Goal: Transaction & Acquisition: Purchase product/service

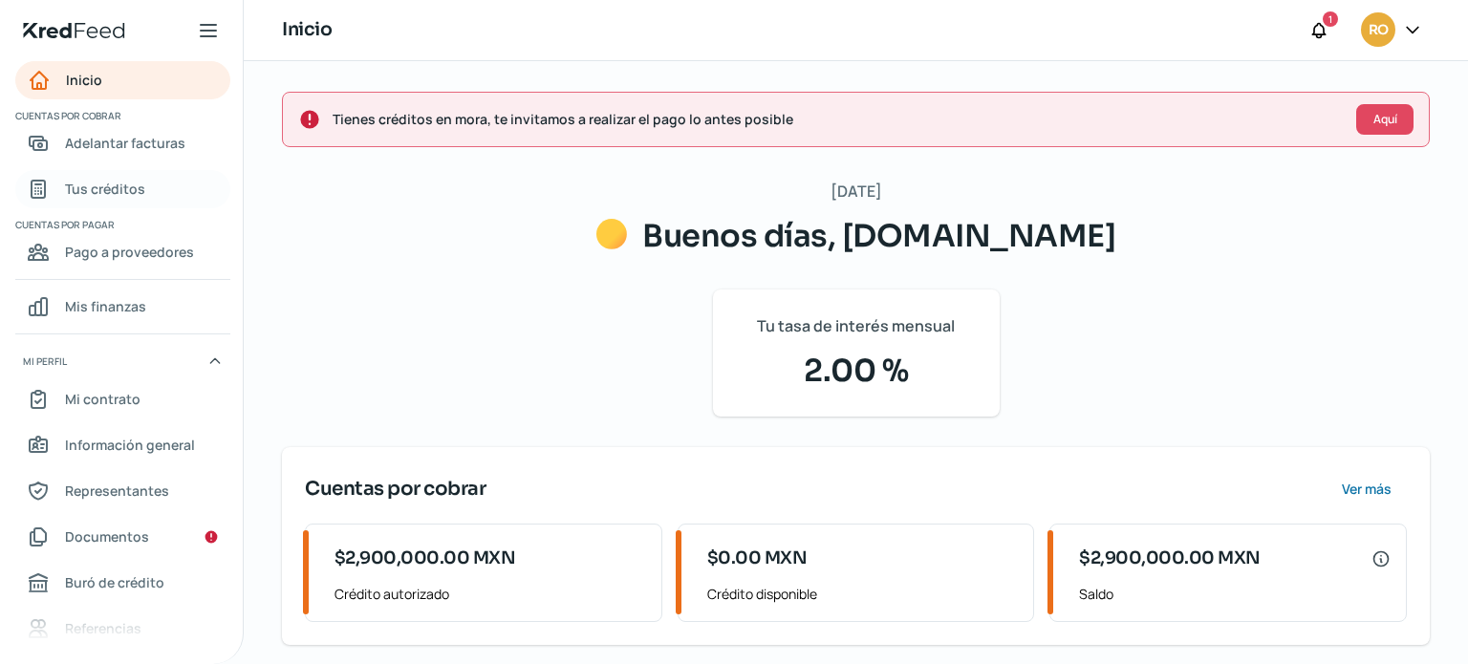
click at [110, 181] on span "Tus créditos" at bounding box center [105, 189] width 80 height 24
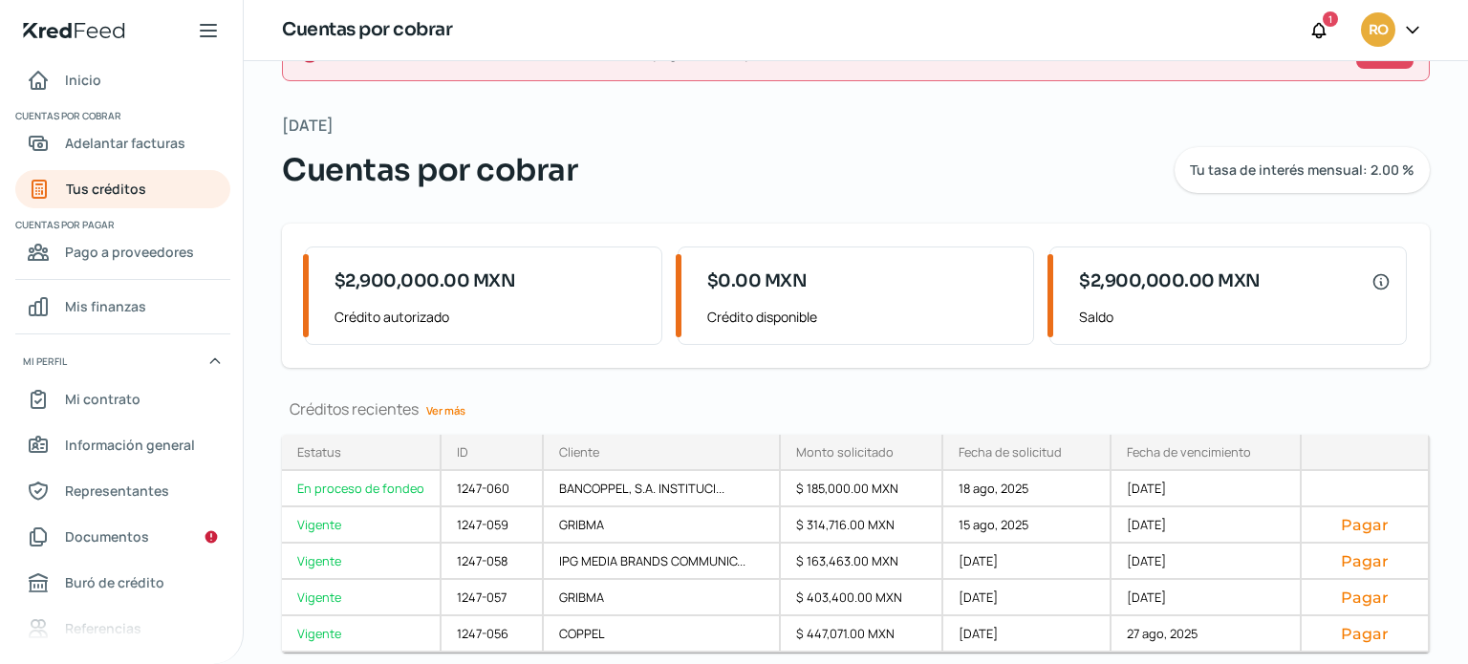
scroll to position [130, 0]
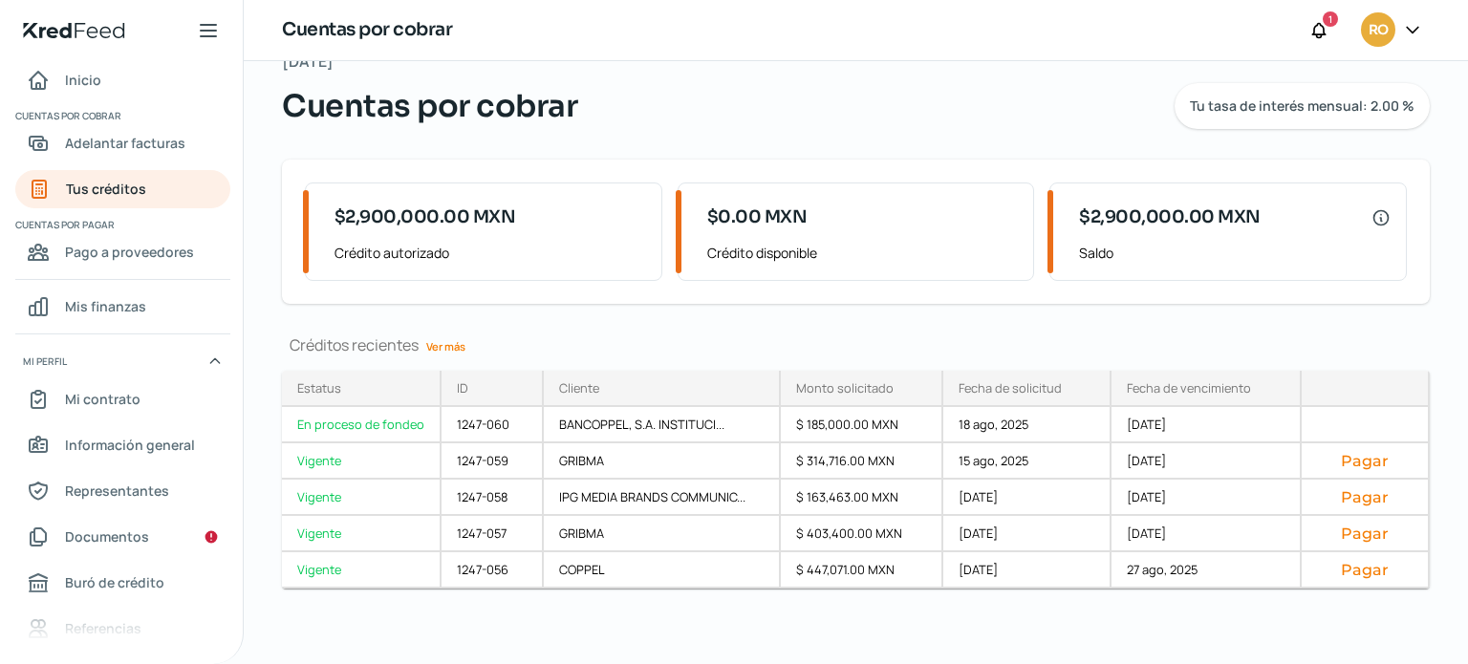
click at [461, 339] on link "Ver más" at bounding box center [446, 347] width 54 height 30
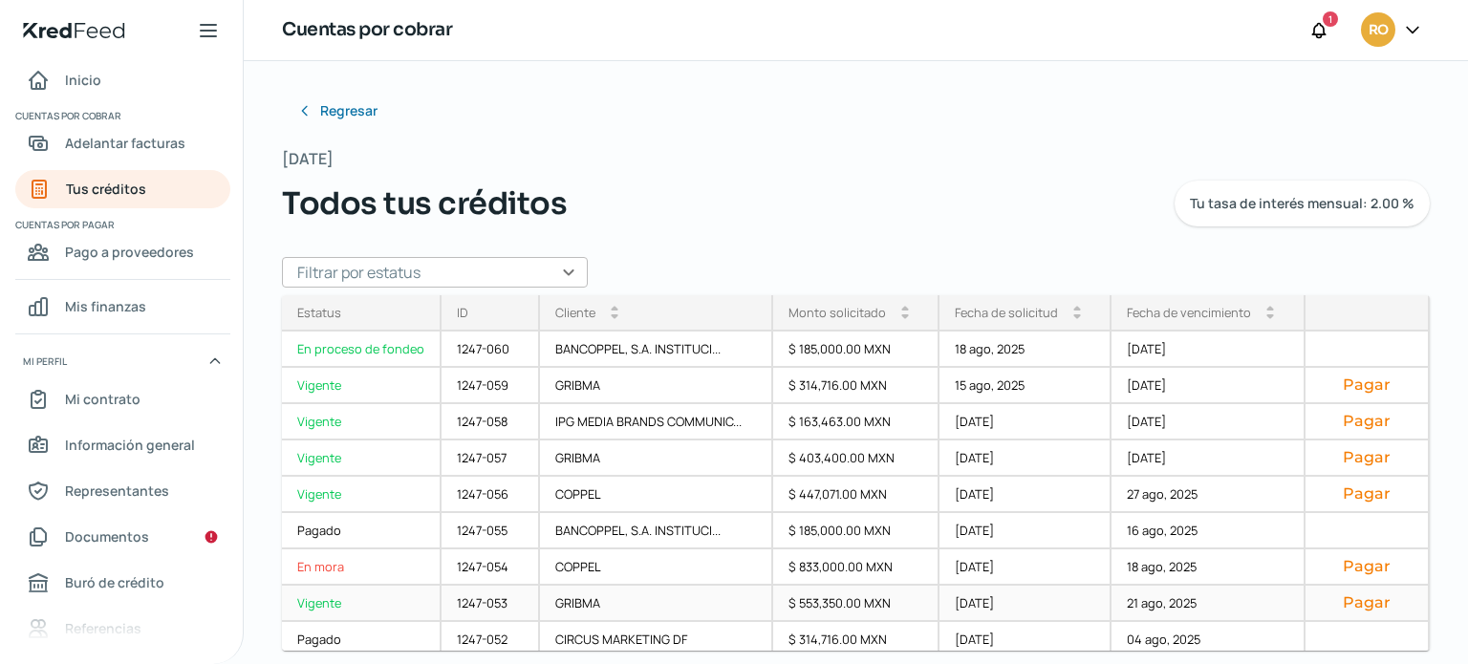
click at [1344, 602] on button "Pagar" at bounding box center [1367, 603] width 92 height 19
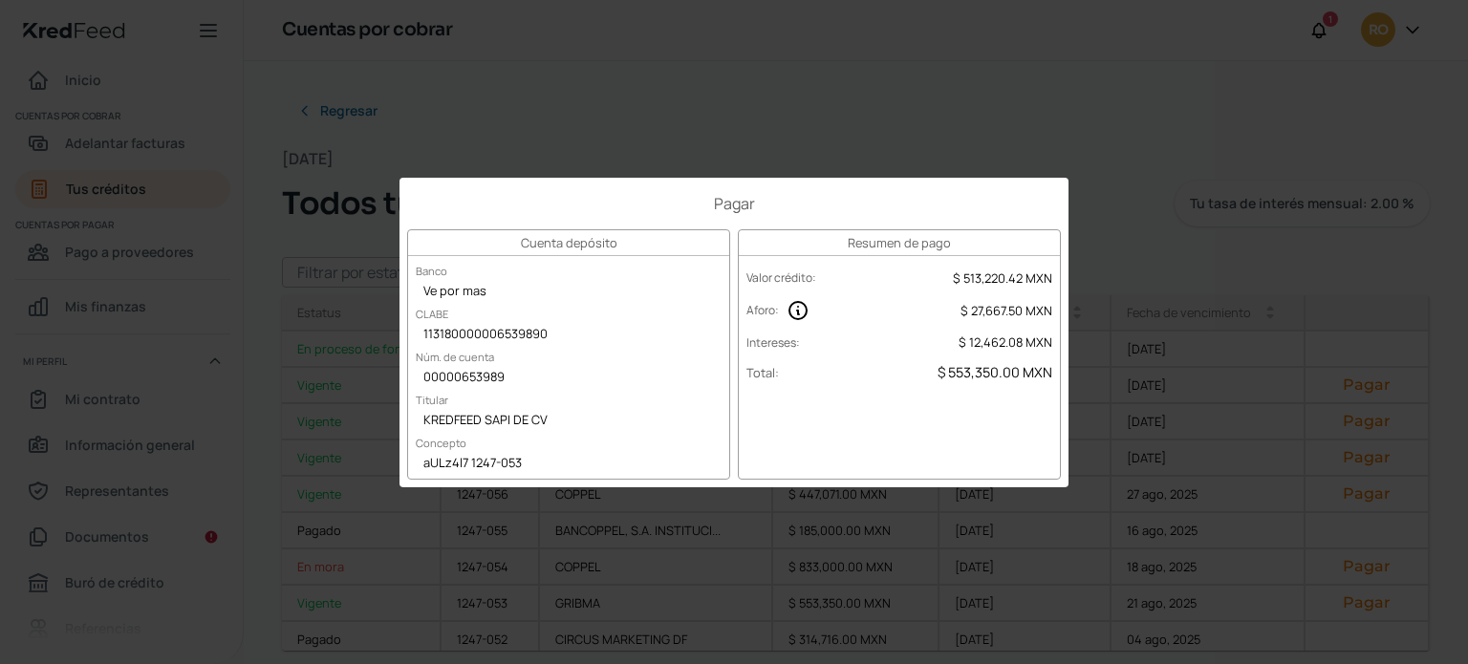
click at [1145, 229] on div "Pagar Cuenta depósito Banco Ve por mas CLABE 113180000006539890 Núm. de cuenta …" at bounding box center [734, 332] width 1468 height 664
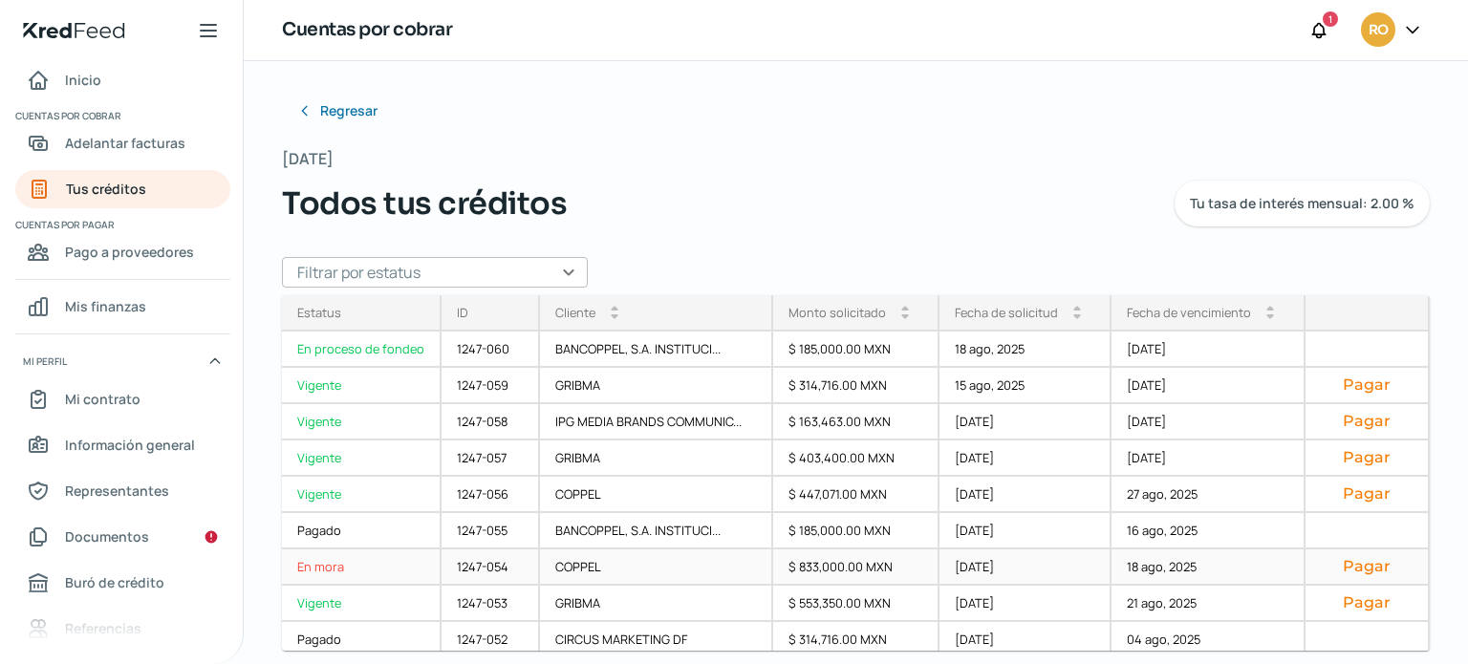
click at [1350, 572] on button "Pagar" at bounding box center [1367, 566] width 92 height 19
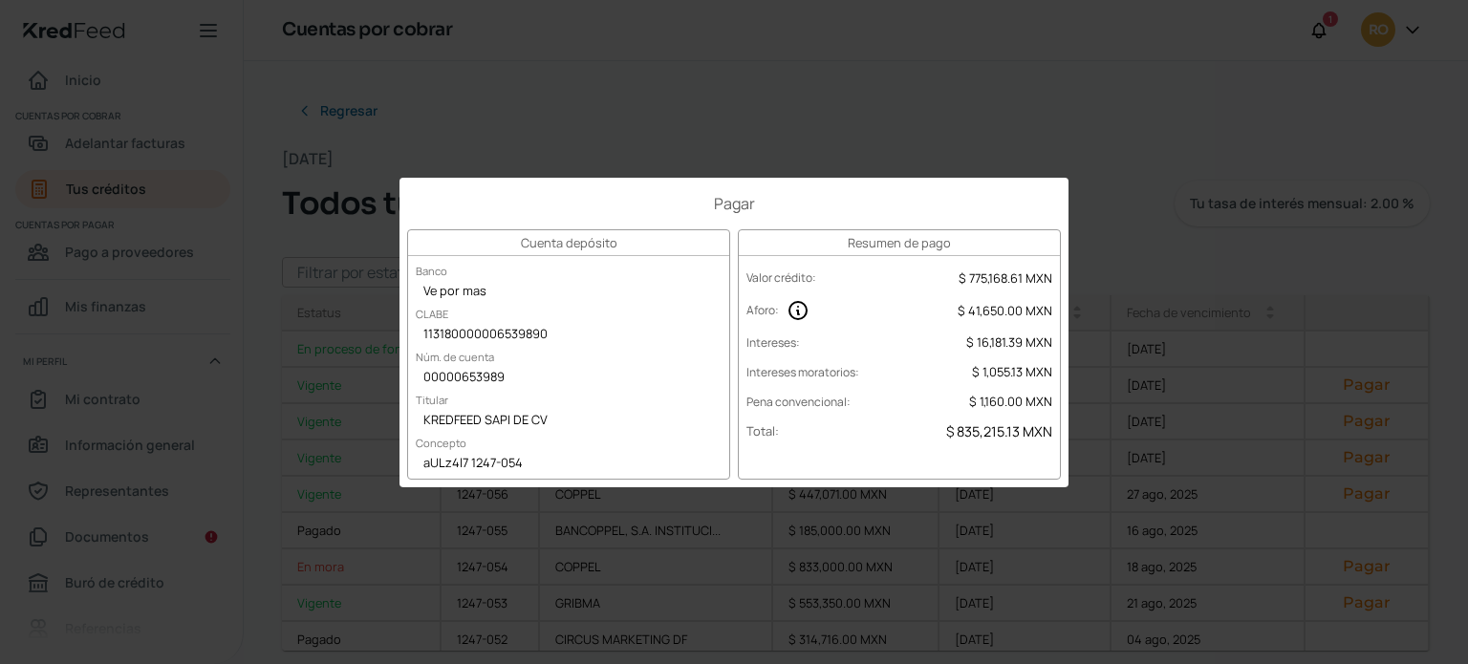
click at [1120, 223] on div "Pagar Cuenta depósito Banco Ve por mas [PERSON_NAME] 113180000006539890 Núm. de…" at bounding box center [734, 332] width 1468 height 664
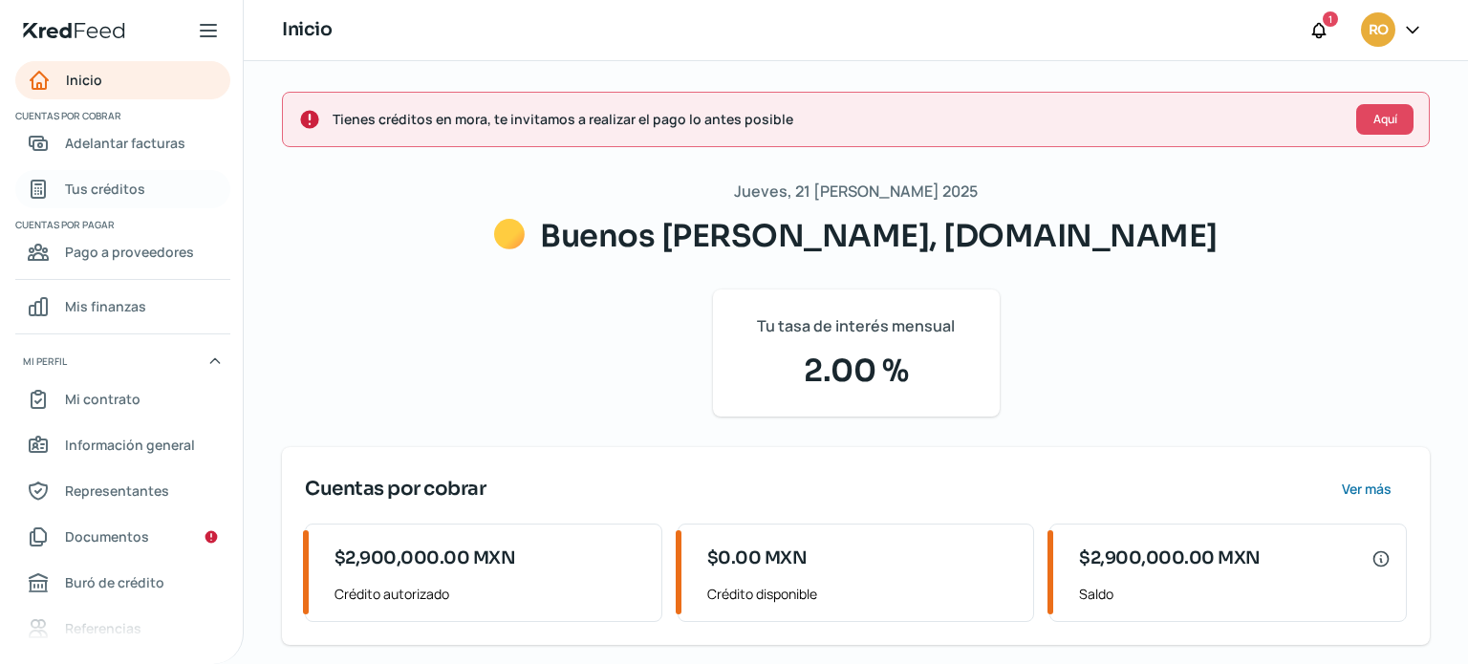
click at [107, 186] on span "Tus créditos" at bounding box center [105, 189] width 80 height 24
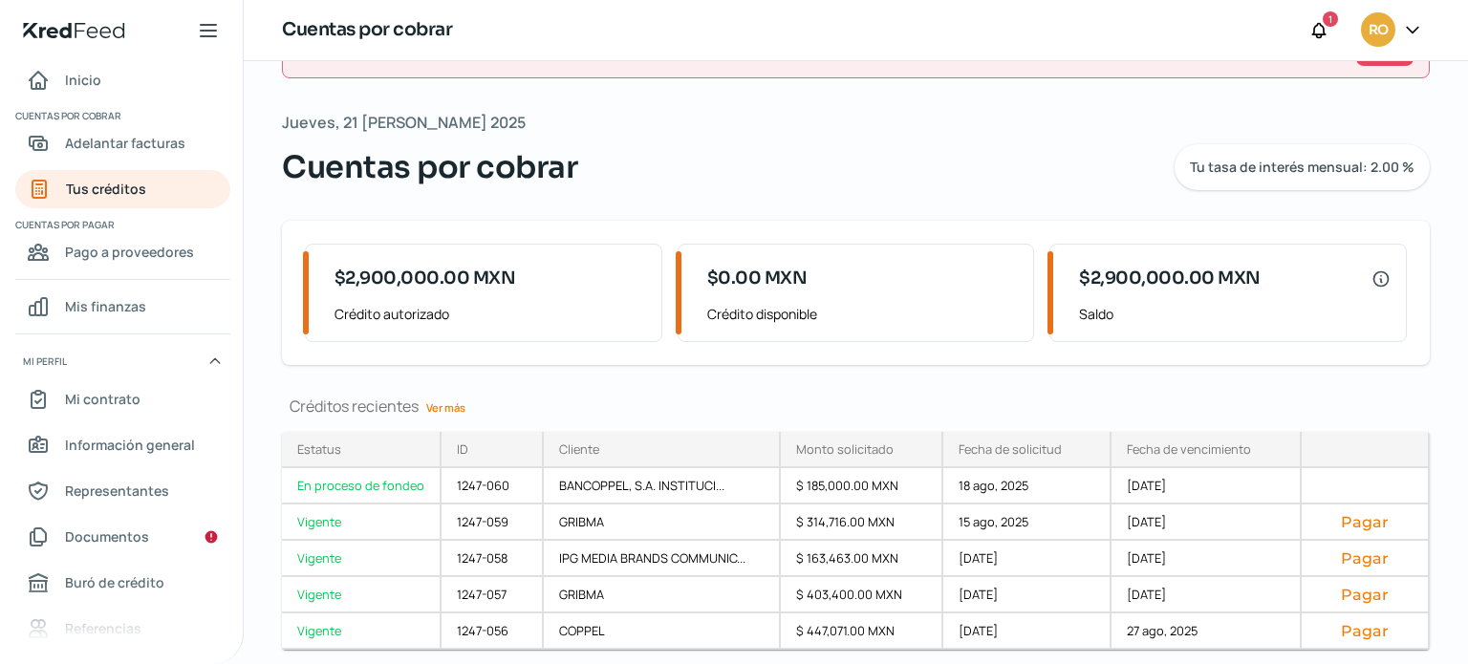
scroll to position [130, 0]
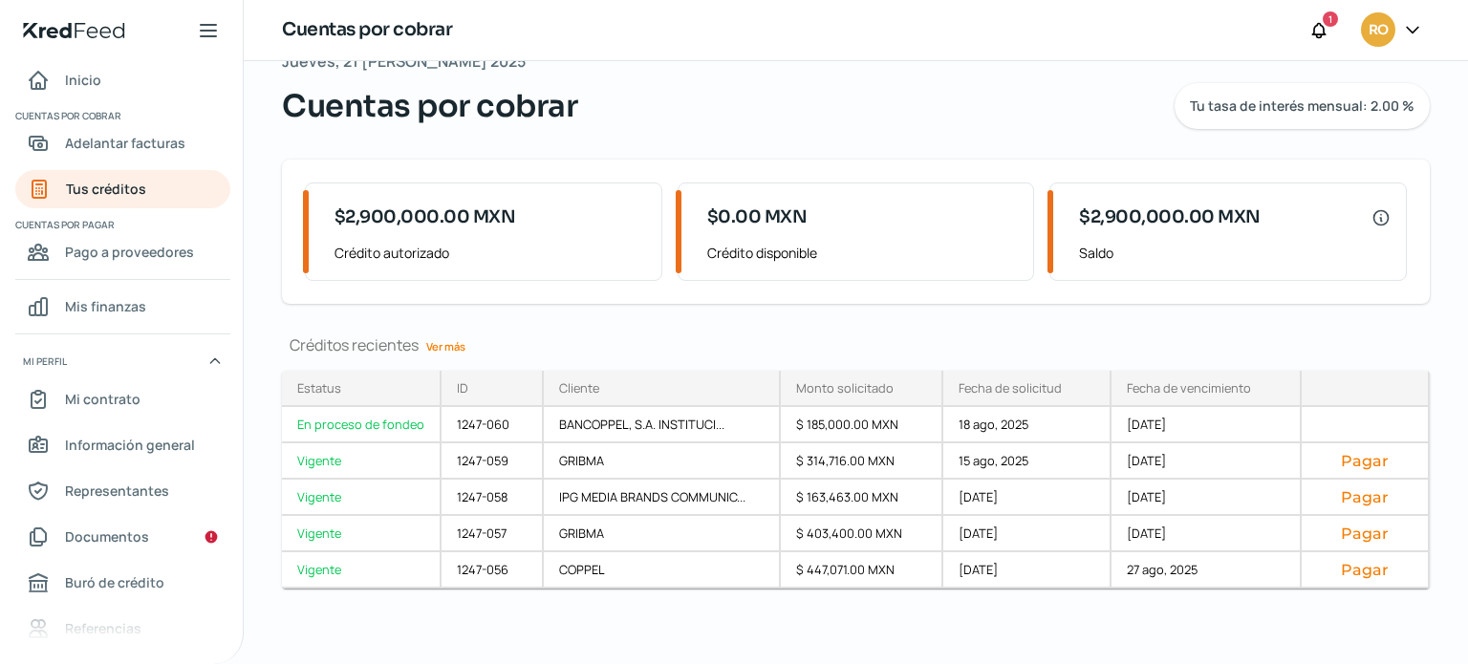
click at [471, 346] on link "Ver más" at bounding box center [446, 347] width 54 height 30
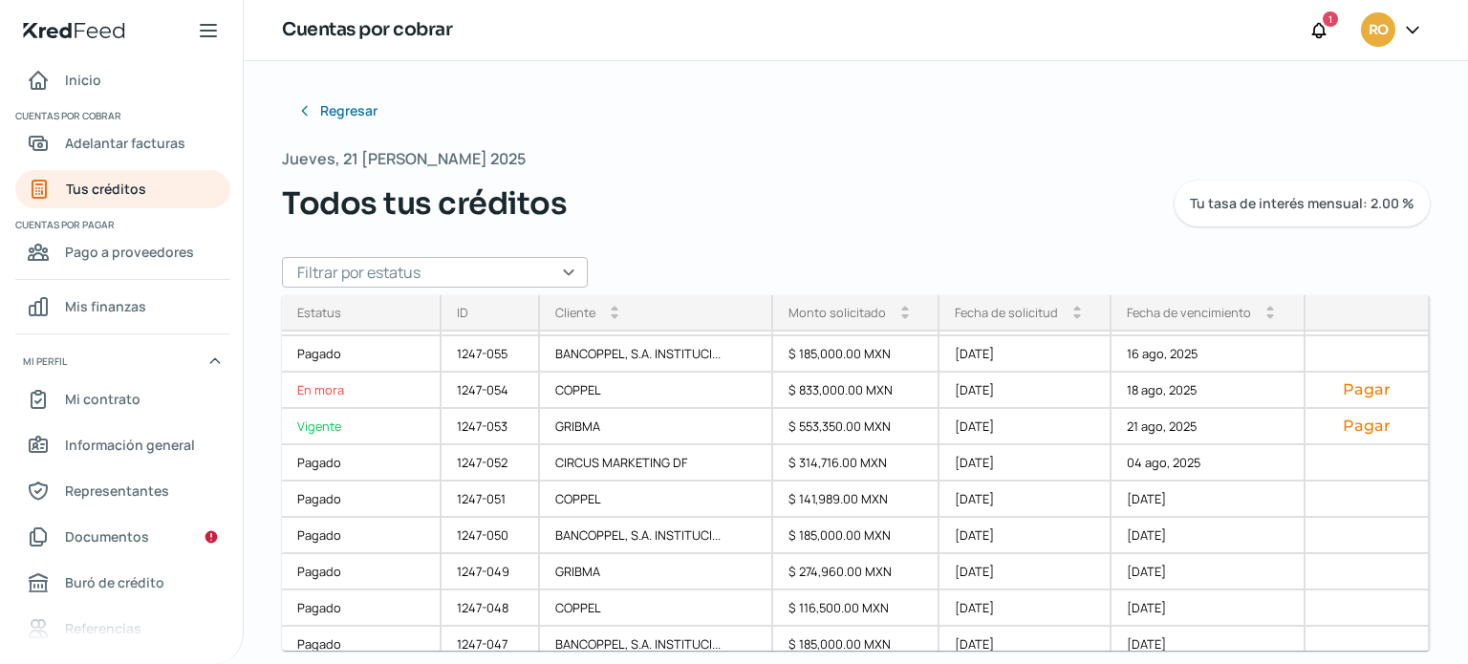
scroll to position [96, 0]
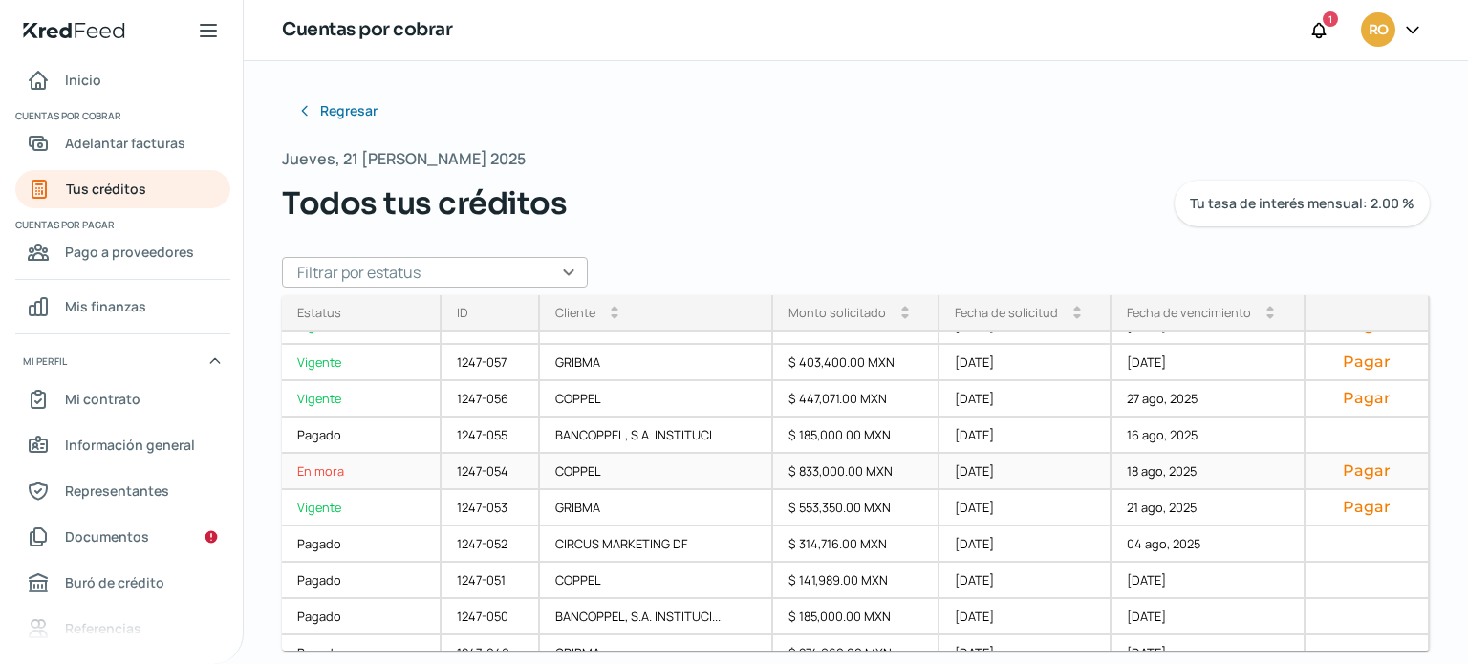
click at [1337, 472] on button "Pagar" at bounding box center [1367, 471] width 92 height 19
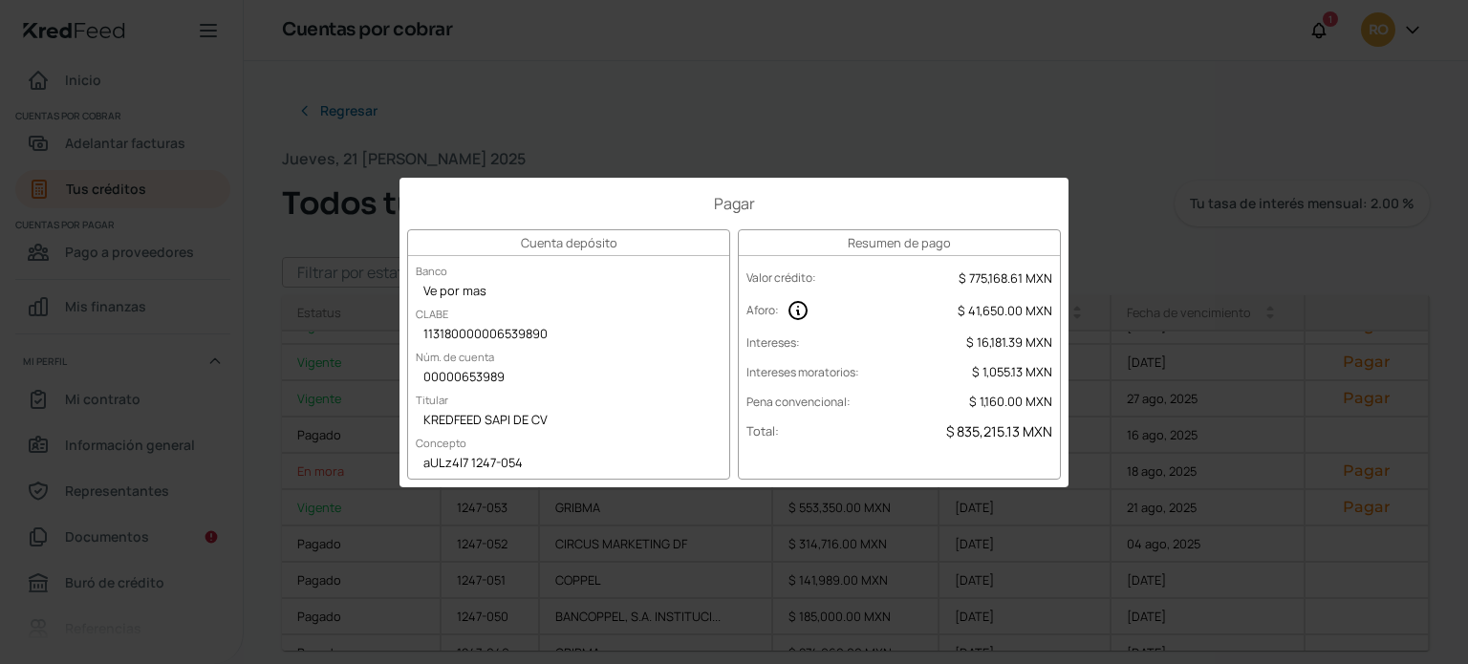
click at [751, 43] on div "Pagar Cuenta depósito Banco Ve por mas [PERSON_NAME] 113180000006539890 Núm. de…" at bounding box center [734, 332] width 1468 height 664
